Goal: Task Accomplishment & Management: Complete application form

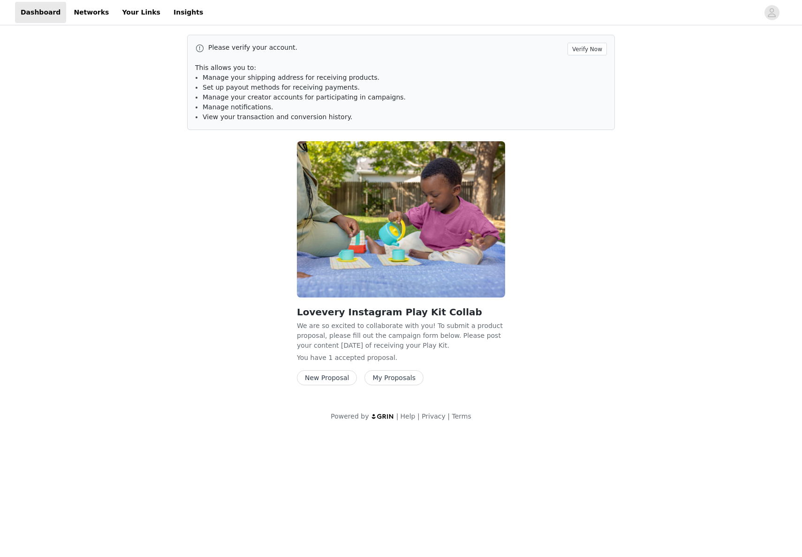
drag, startPoint x: 382, startPoint y: 285, endPoint x: 382, endPoint y: 297, distance: 11.7
click at [382, 285] on img at bounding box center [401, 219] width 208 height 156
drag, startPoint x: 391, startPoint y: 381, endPoint x: 379, endPoint y: 380, distance: 12.8
click at [391, 382] on button "My Proposals" at bounding box center [393, 377] width 59 height 15
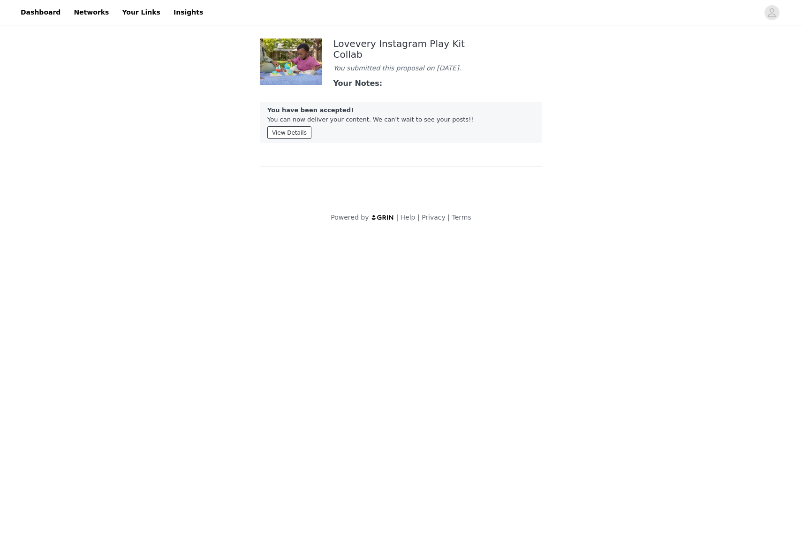
click at [289, 139] on button "View Details" at bounding box center [289, 132] width 44 height 13
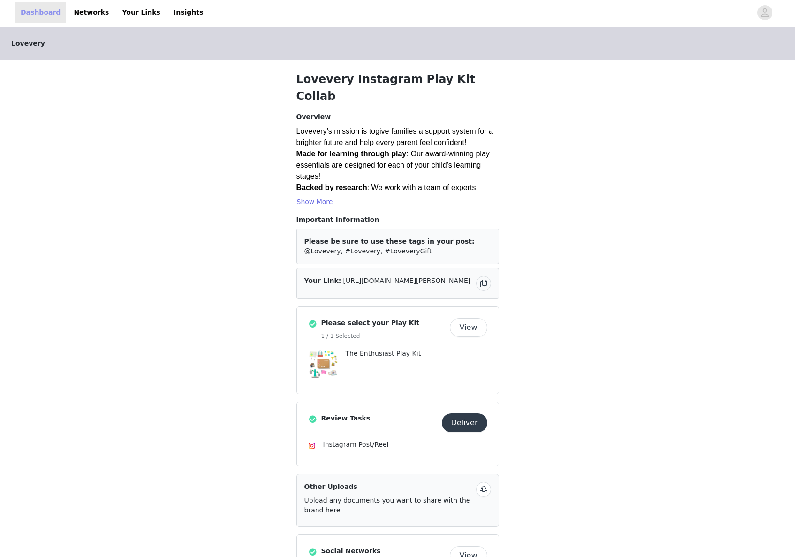
click at [29, 12] on link "Dashboard" at bounding box center [40, 12] width 51 height 21
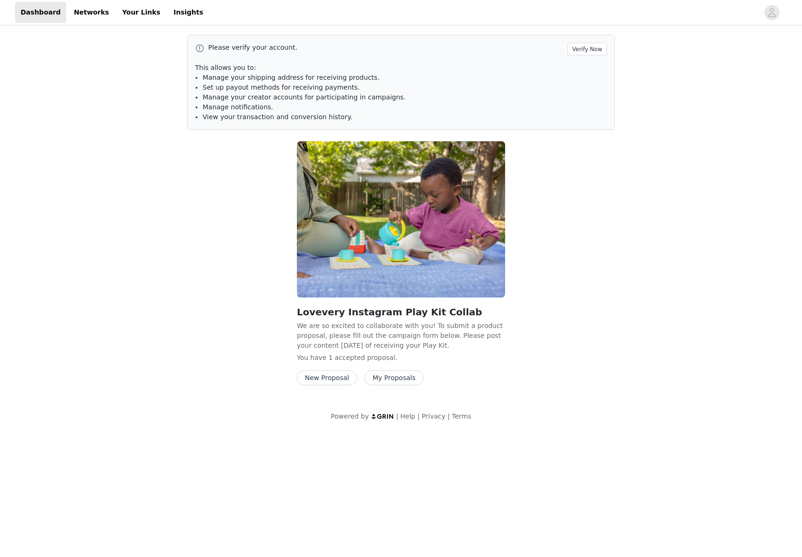
click at [327, 376] on button "New Proposal" at bounding box center [327, 377] width 60 height 15
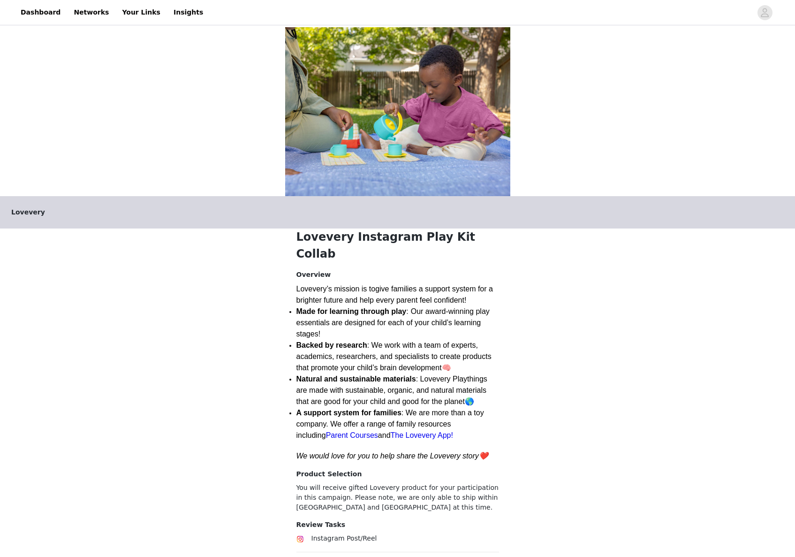
scroll to position [123, 0]
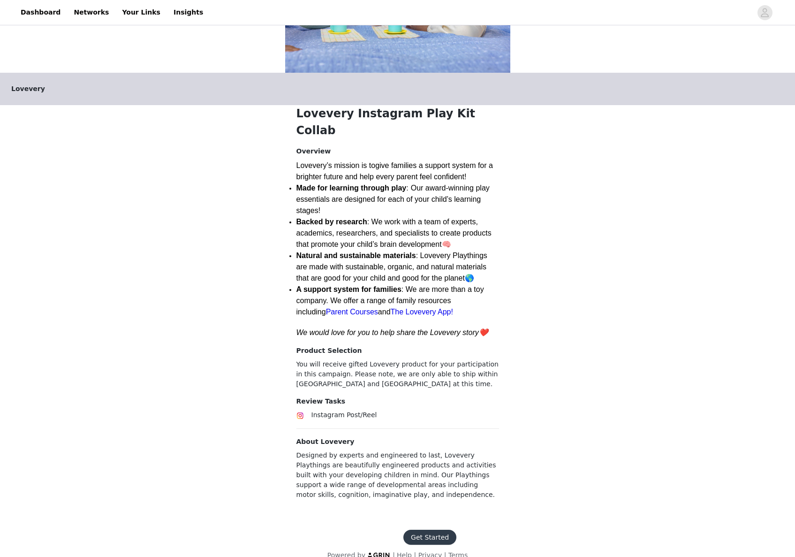
click at [424, 530] on button "Get Started" at bounding box center [429, 537] width 53 height 15
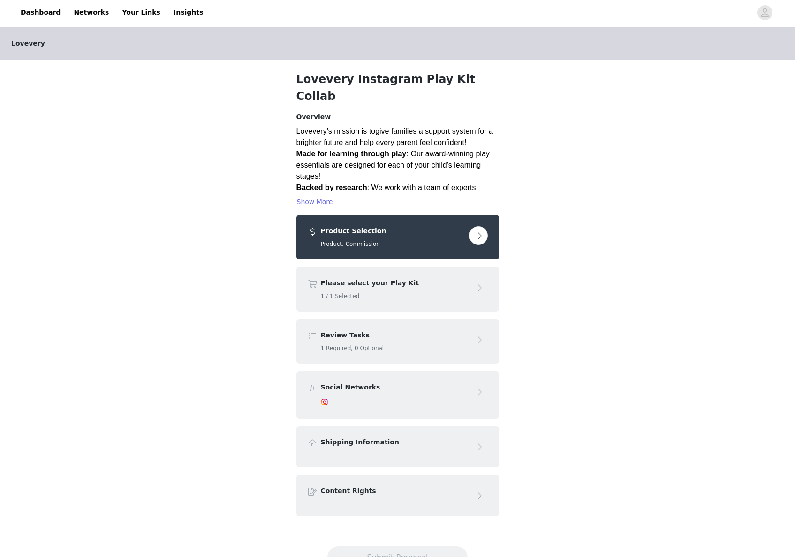
click at [485, 226] on button "button" at bounding box center [478, 235] width 19 height 19
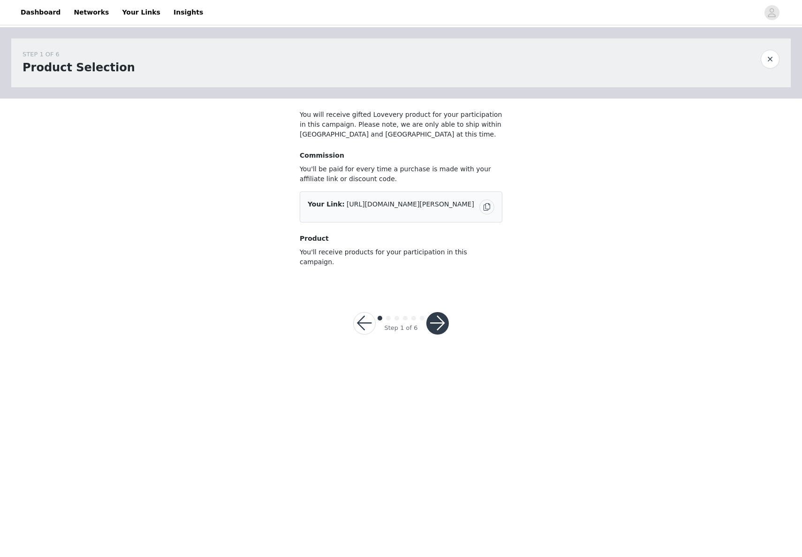
click at [436, 314] on button "button" at bounding box center [437, 323] width 23 height 23
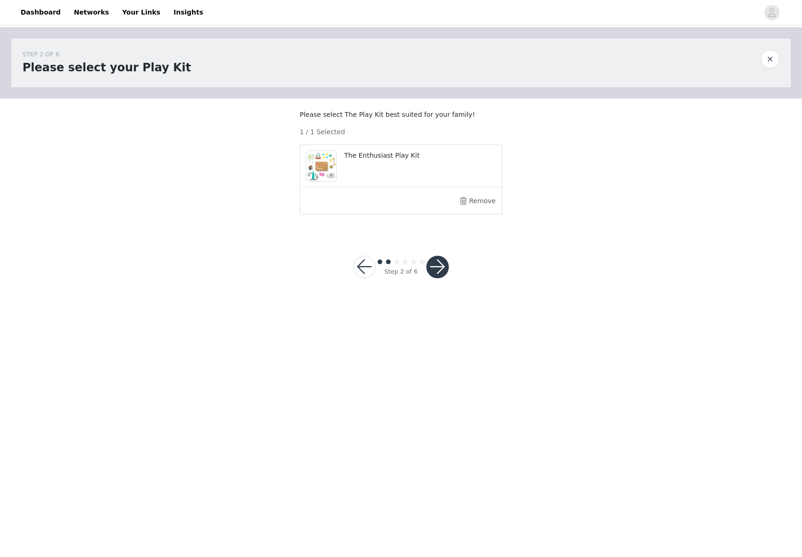
click at [439, 174] on div "The Enthusiast Play Kit" at bounding box center [401, 166] width 202 height 42
click at [479, 208] on button "Remove" at bounding box center [478, 200] width 38 height 15
click at [371, 172] on div "Add Product" at bounding box center [401, 157] width 203 height 27
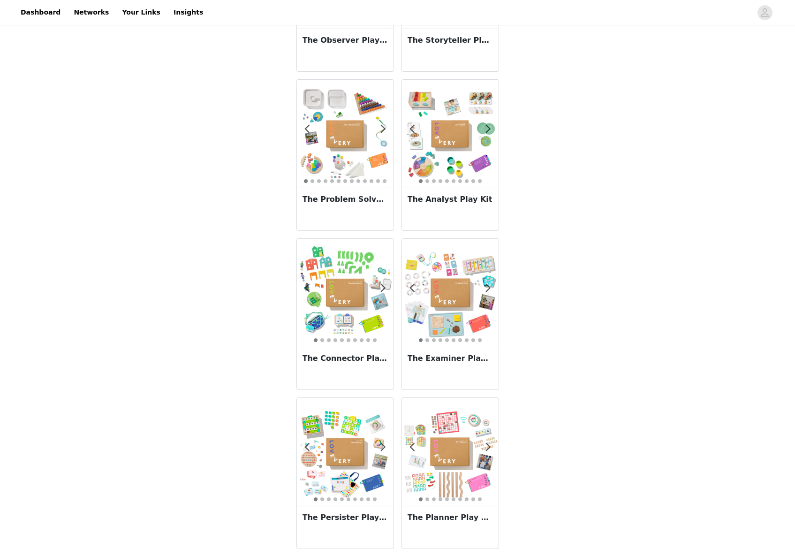
scroll to position [1265, 0]
